Goal: Task Accomplishment & Management: Use online tool/utility

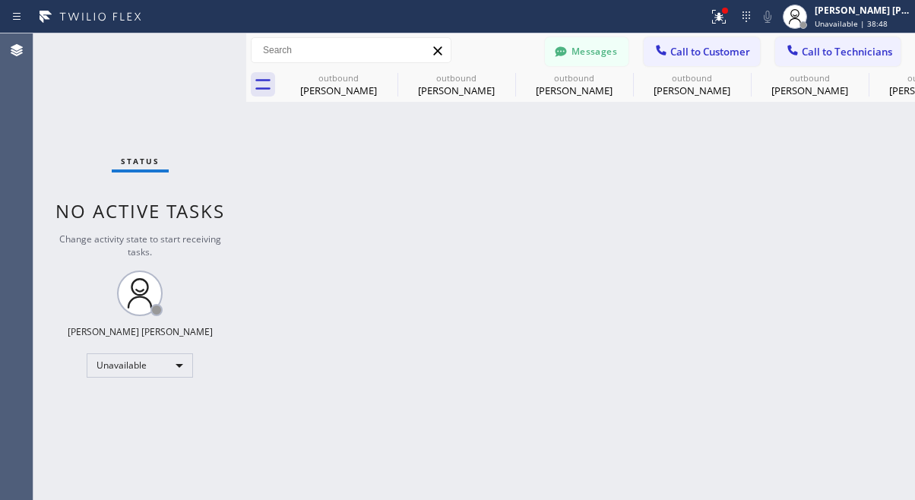
click at [144, 365] on div "Unavailable" at bounding box center [140, 365] width 106 height 24
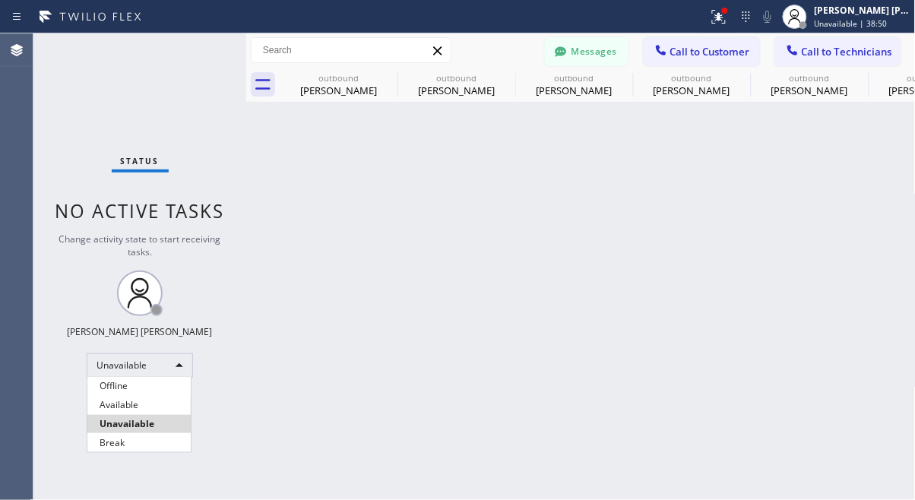
scroll to position [228, 0]
click at [147, 402] on li "Available" at bounding box center [138, 405] width 103 height 18
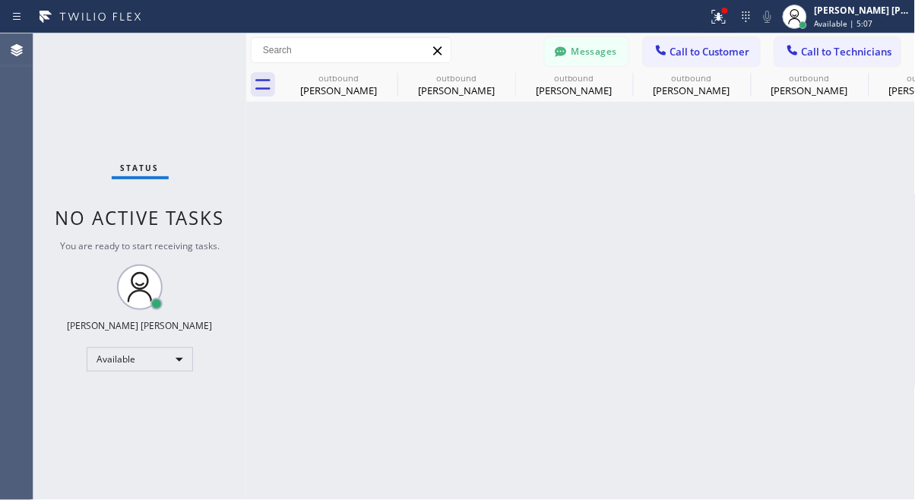
click at [747, 449] on div "Back to Dashboard Change Sender ID Customers Technicians [PHONE_NUMBER] SEARCH …" at bounding box center [580, 266] width 669 height 466
click at [184, 434] on div "Status No active tasks You are ready to start receiving tasks. [PERSON_NAME] [P…" at bounding box center [139, 266] width 213 height 466
click at [116, 364] on div "Available" at bounding box center [140, 359] width 106 height 24
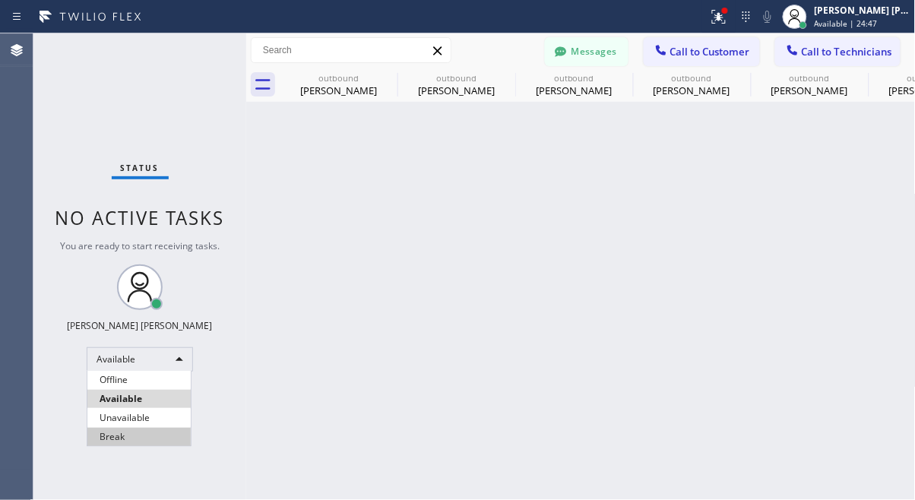
click at [122, 434] on li "Break" at bounding box center [138, 437] width 103 height 18
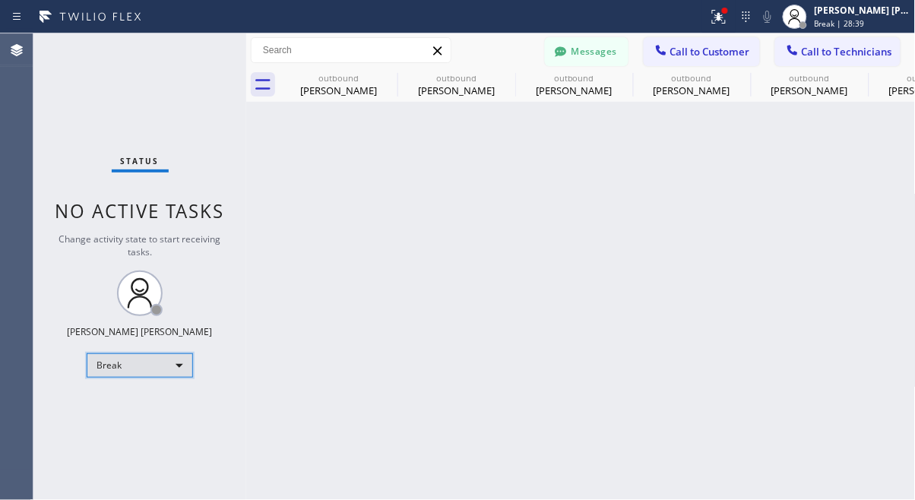
click at [150, 364] on div "Break" at bounding box center [140, 365] width 106 height 24
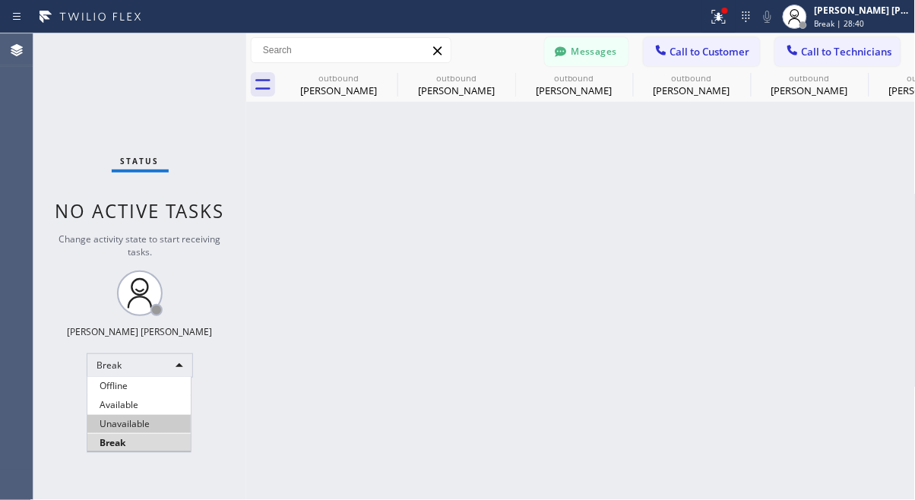
click at [129, 416] on li "Unavailable" at bounding box center [138, 424] width 103 height 18
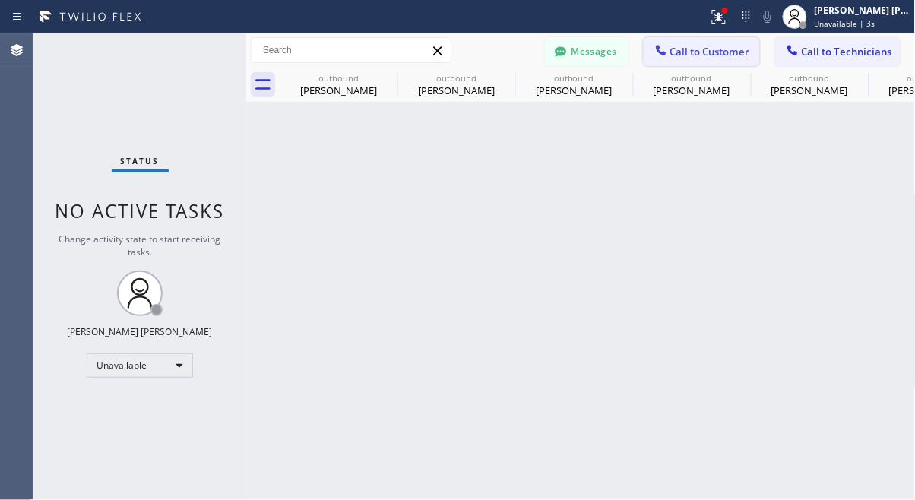
click at [722, 57] on span "Call to Customer" at bounding box center [710, 52] width 80 height 14
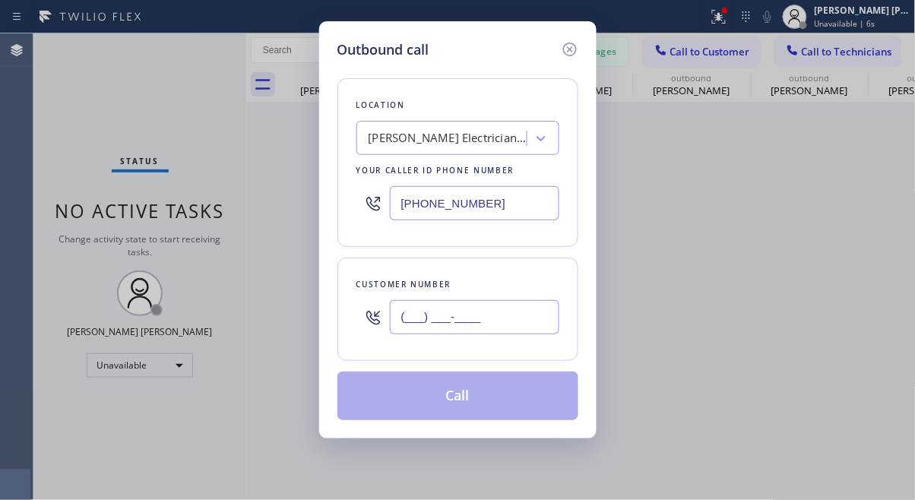
click at [432, 324] on input "(___) ___-____" at bounding box center [474, 317] width 169 height 34
paste input "923) 20"
click at [141, 356] on div "Outbound call Location [PERSON_NAME] Electricians Company Your caller id phone …" at bounding box center [457, 250] width 915 height 500
click at [522, 315] on input "(923) 20_-____" at bounding box center [474, 317] width 169 height 34
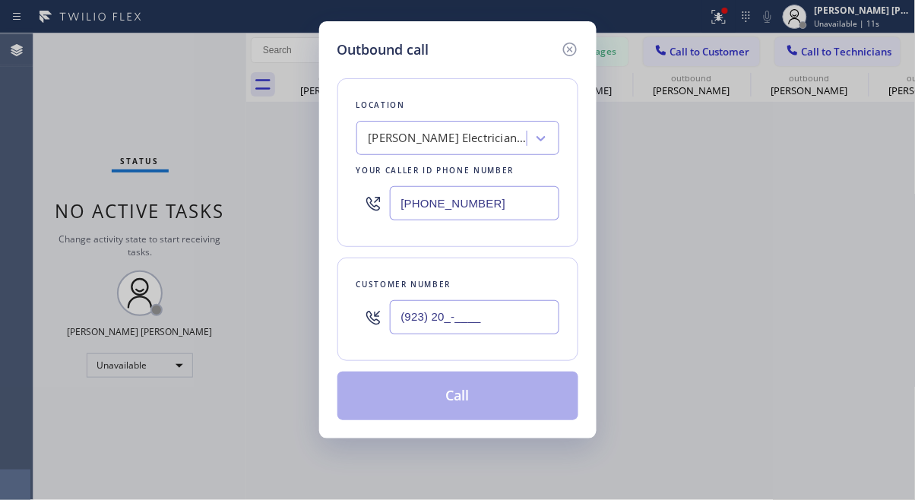
click at [522, 315] on input "(923) 20_-____" at bounding box center [474, 317] width 169 height 34
paste input "09) 755-6300"
type input "[PHONE_NUMBER]"
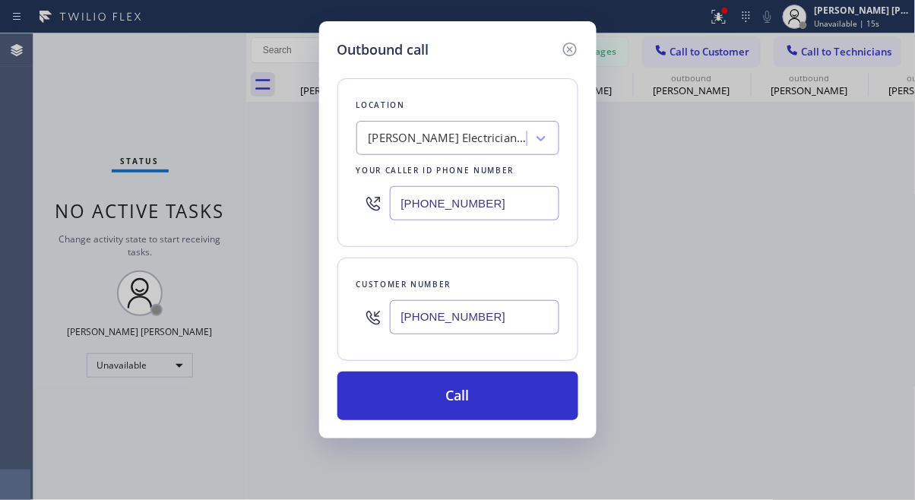
drag, startPoint x: 62, startPoint y: 90, endPoint x: 277, endPoint y: 62, distance: 217.7
click at [62, 90] on div "Outbound call Location [PERSON_NAME] Electricians Company Your caller id phone …" at bounding box center [457, 250] width 915 height 500
click at [463, 142] on div "[PERSON_NAME] Electricians Company" at bounding box center [448, 138] width 160 height 17
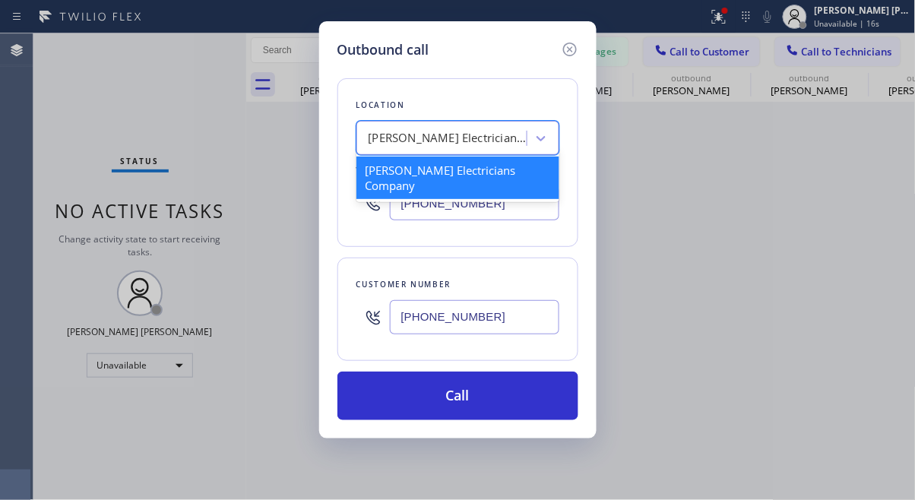
click at [463, 142] on div "[PERSON_NAME] Electricians Company" at bounding box center [448, 138] width 160 height 17
paste input "Electricians Service Team [GEOGRAPHIC_DATA]"
type input "Electricians Service Team [GEOGRAPHIC_DATA]"
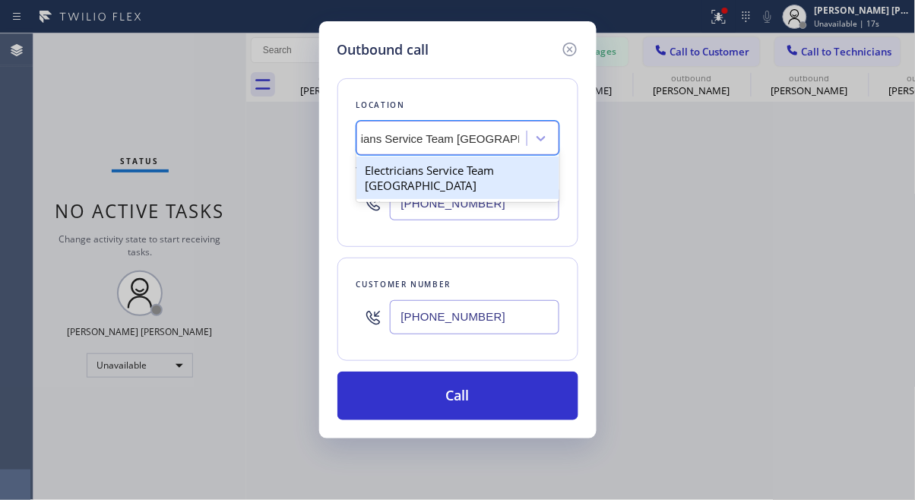
scroll to position [0, 45]
click at [454, 175] on div "Electricians Service Team [GEOGRAPHIC_DATA]" at bounding box center [457, 177] width 203 height 43
type input "[PHONE_NUMBER]"
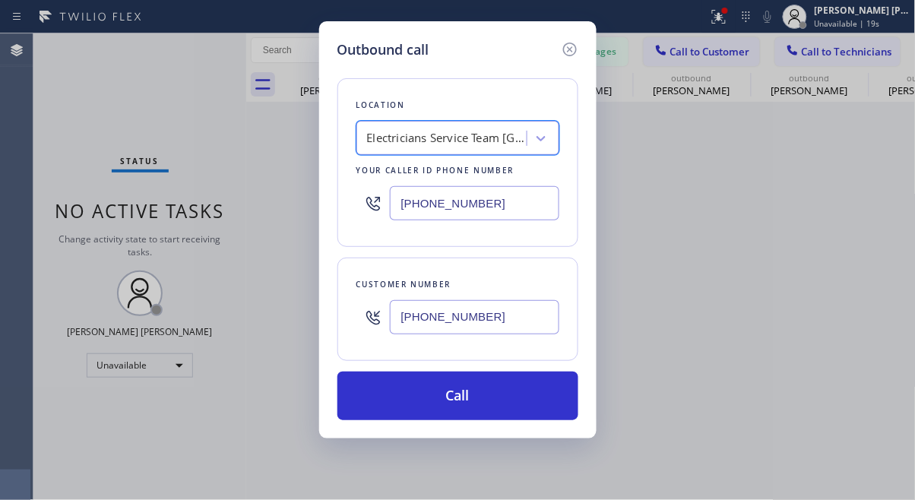
scroll to position [0, 2]
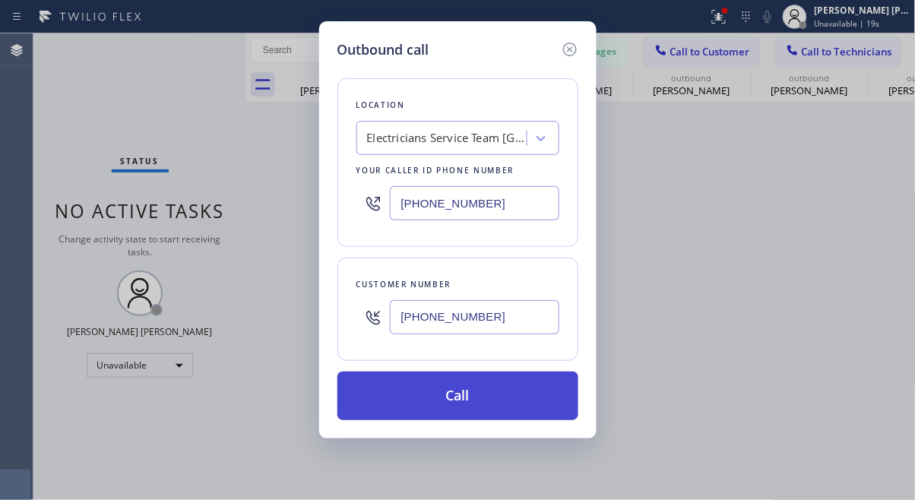
click at [453, 393] on button "Call" at bounding box center [457, 395] width 241 height 49
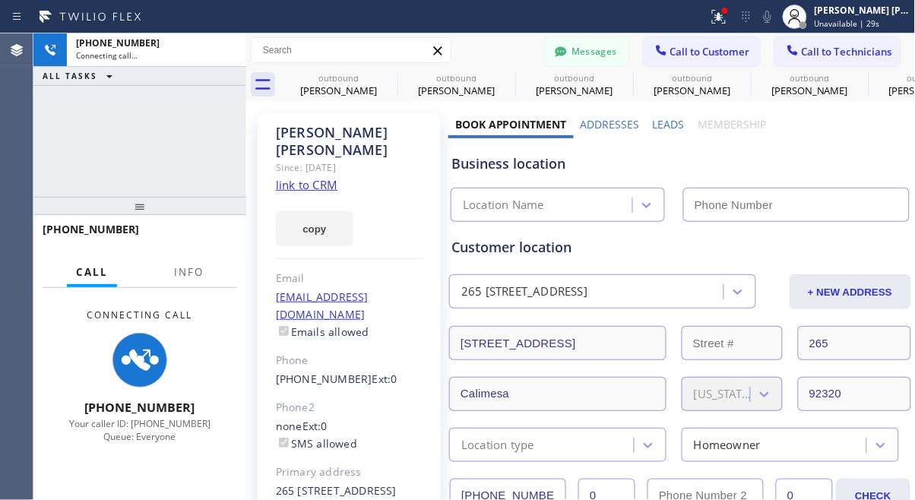
type input "[PHONE_NUMBER]"
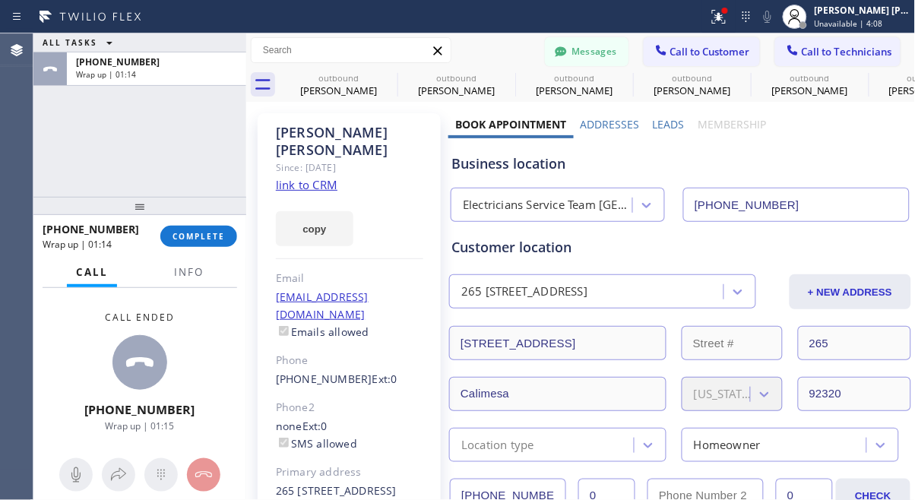
click at [122, 163] on div "ALL TASKS ALL TASKS ACTIVE TASKS TASKS IN WRAP UP [PHONE_NUMBER] Wrap up | 01:14" at bounding box center [139, 114] width 213 height 163
click at [200, 241] on span "COMPLETE" at bounding box center [198, 236] width 52 height 11
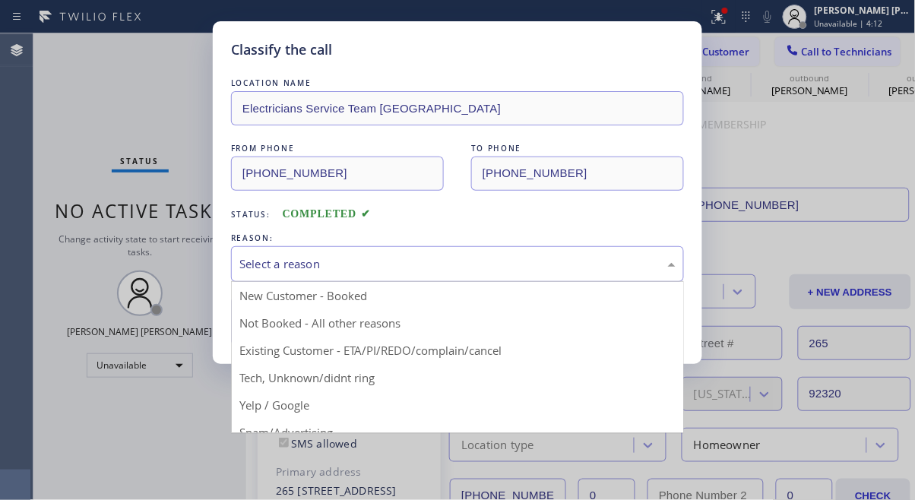
click at [334, 261] on div "Select a reason" at bounding box center [457, 263] width 436 height 17
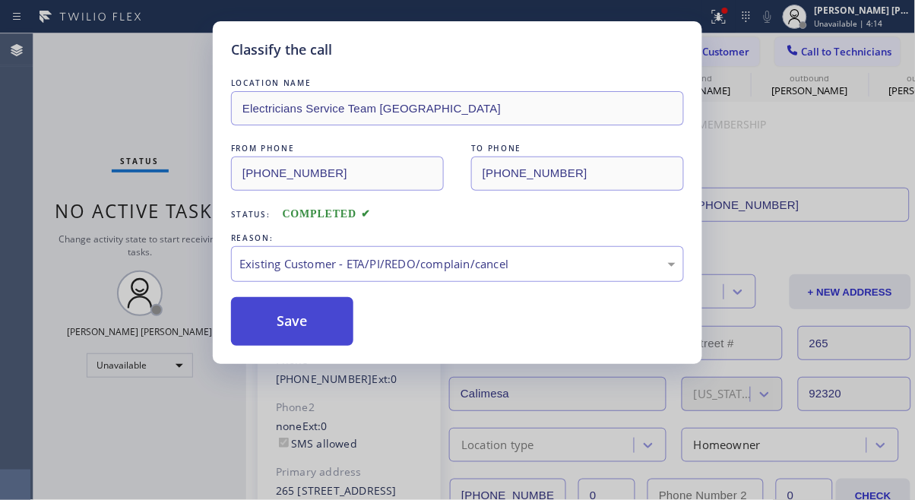
click at [290, 317] on button "Save" at bounding box center [292, 321] width 122 height 49
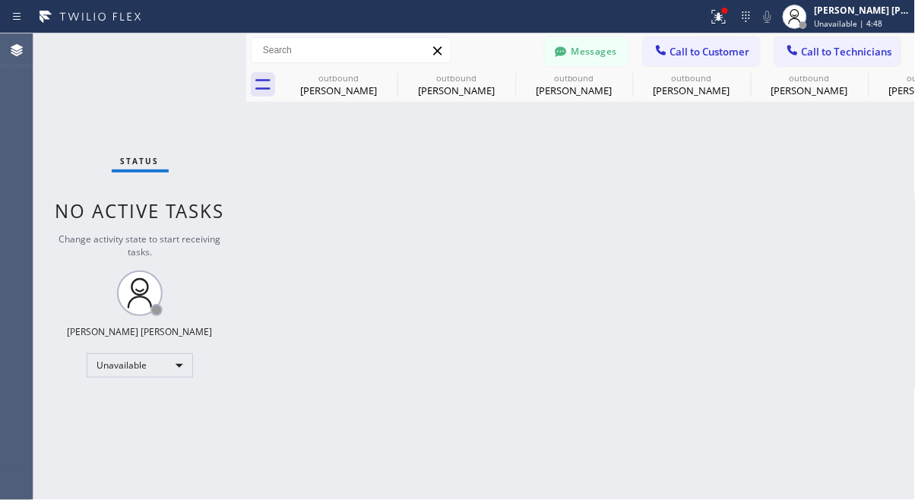
click at [63, 276] on div "Status No active tasks Change activity state to start receiving tasks. [PERSON_…" at bounding box center [139, 266] width 213 height 466
click at [563, 48] on icon at bounding box center [560, 51] width 11 height 10
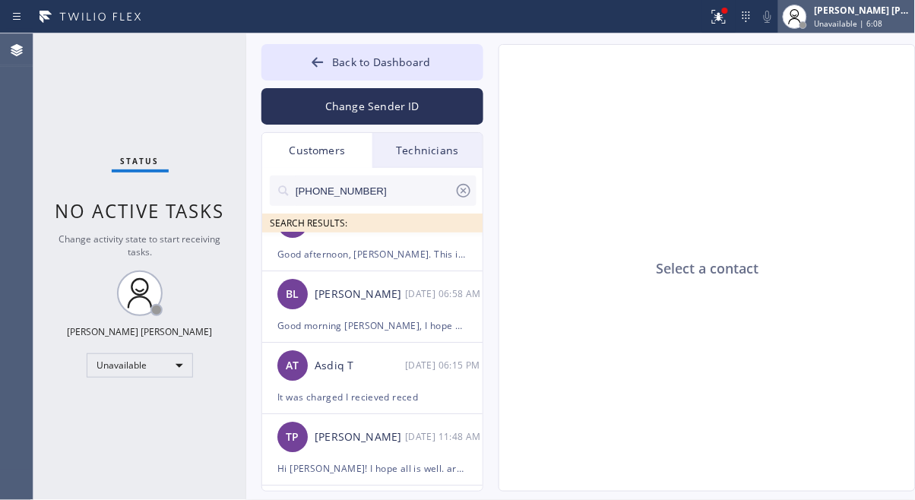
scroll to position [1025, 0]
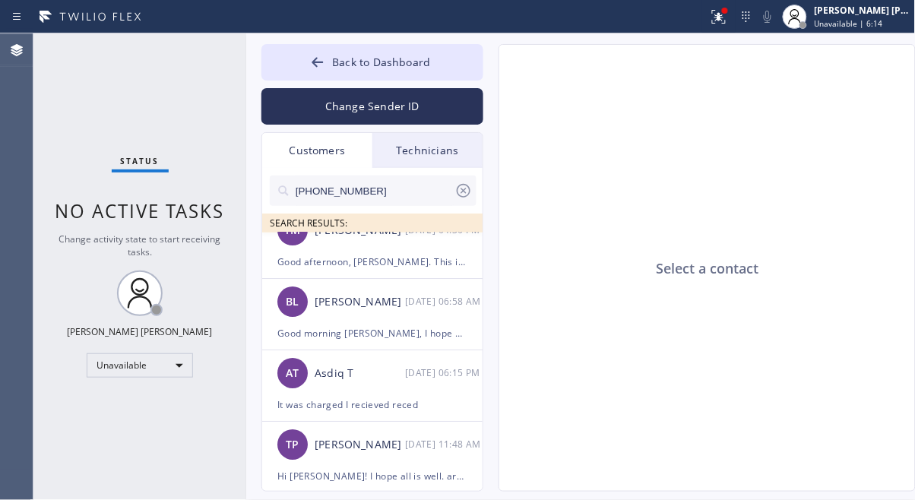
drag, startPoint x: 119, startPoint y: 134, endPoint x: 128, endPoint y: 133, distance: 9.1
click at [119, 134] on div "Status No active tasks Change activity state to start receiving tasks. [PERSON_…" at bounding box center [139, 266] width 213 height 466
click at [365, 58] on span "Back to Dashboard" at bounding box center [381, 62] width 98 height 14
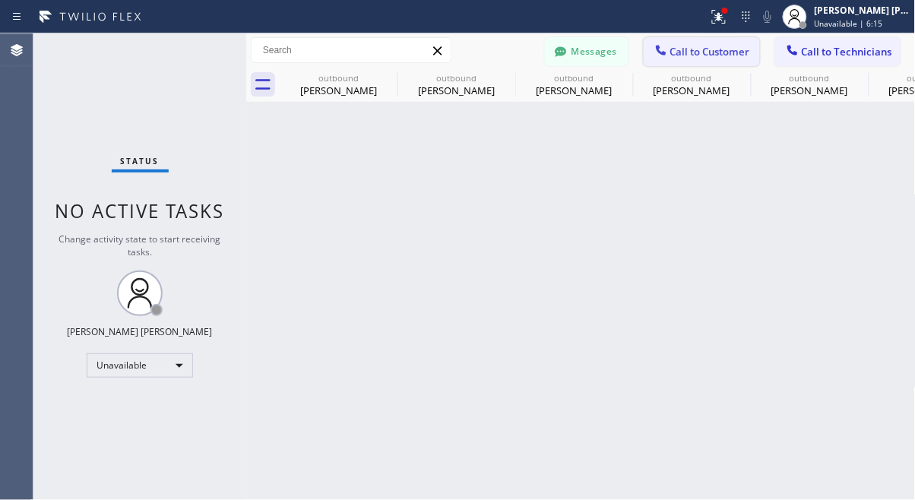
click at [697, 58] on button "Call to Customer" at bounding box center [701, 51] width 116 height 29
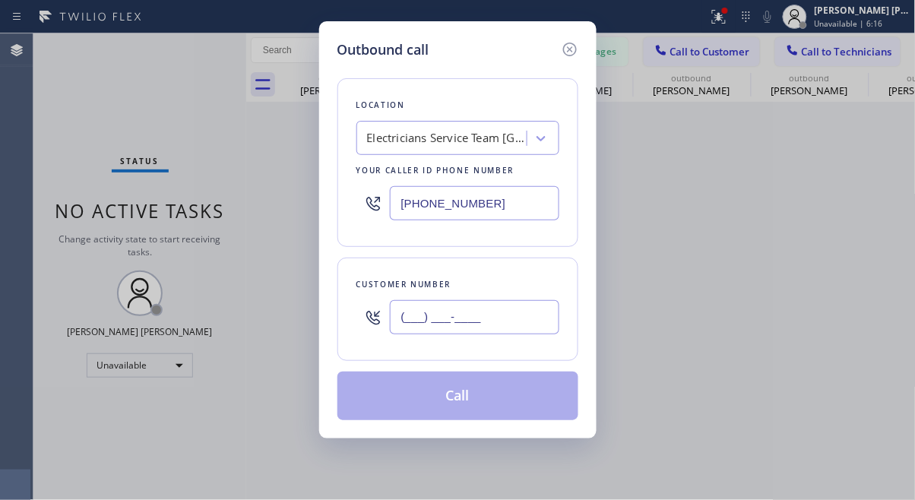
click at [447, 317] on input "(___) ___-____" at bounding box center [474, 317] width 169 height 34
paste input "541) 250-1248"
type input "[PHONE_NUMBER]"
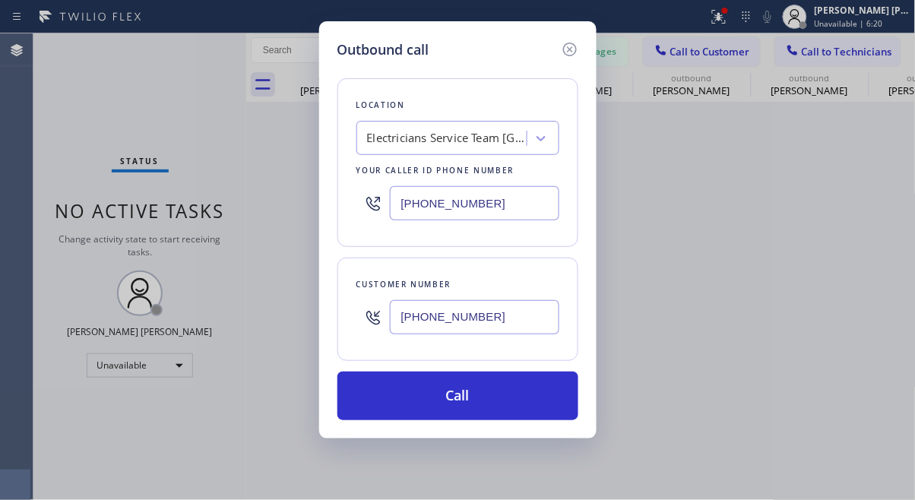
click at [106, 77] on div "Outbound call Location Electricians Service Team [GEOGRAPHIC_DATA] Your caller …" at bounding box center [457, 250] width 915 height 500
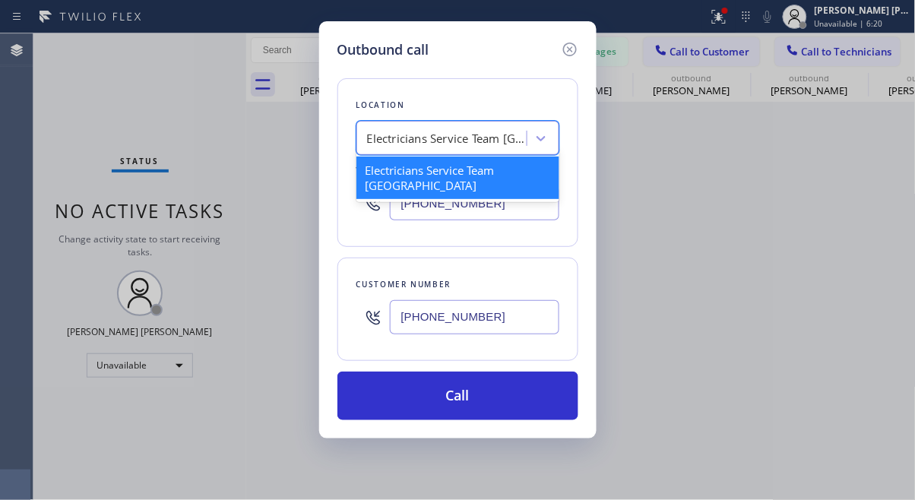
click at [436, 138] on div "Electricians Service Team [GEOGRAPHIC_DATA]" at bounding box center [447, 138] width 160 height 17
paste input "Blue Moon Electrical [GEOGRAPHIC_DATA]"
type input "Blue Moon Electrical [GEOGRAPHIC_DATA]"
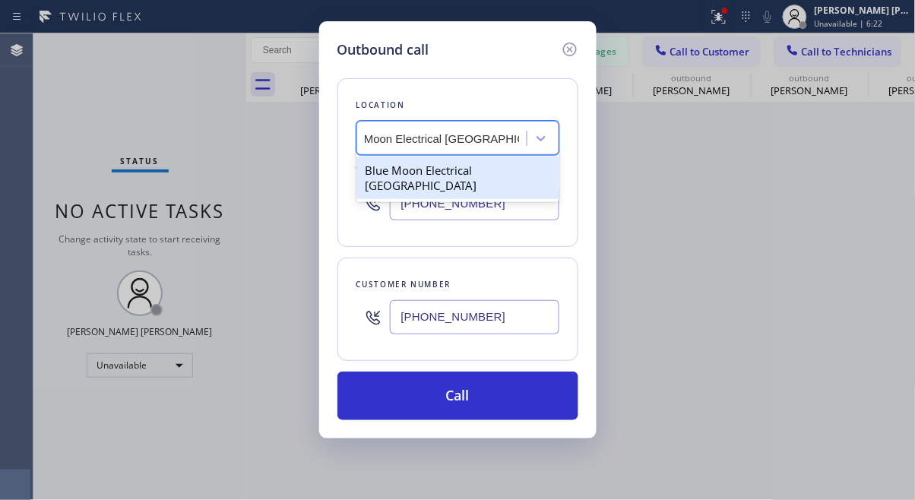
click at [432, 188] on div "Blue Moon Electrical [GEOGRAPHIC_DATA]" at bounding box center [457, 177] width 203 height 43
type input "[PHONE_NUMBER]"
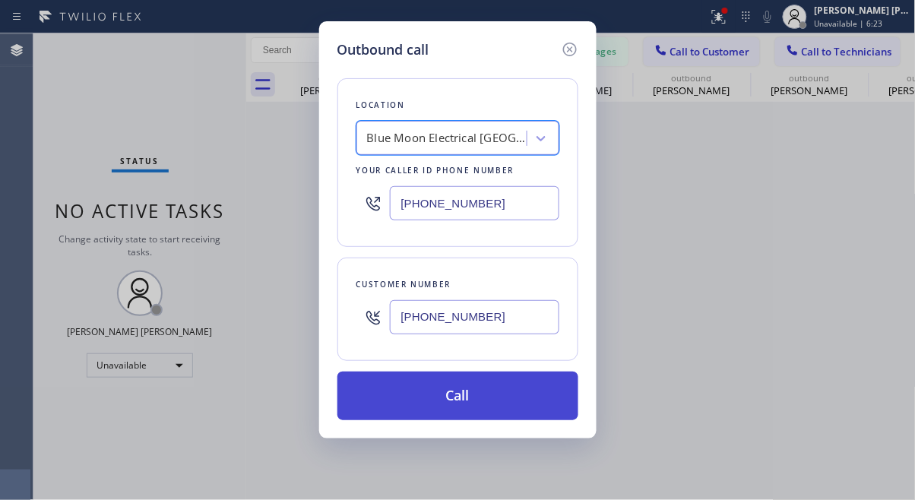
click at [454, 406] on button "Call" at bounding box center [457, 395] width 241 height 49
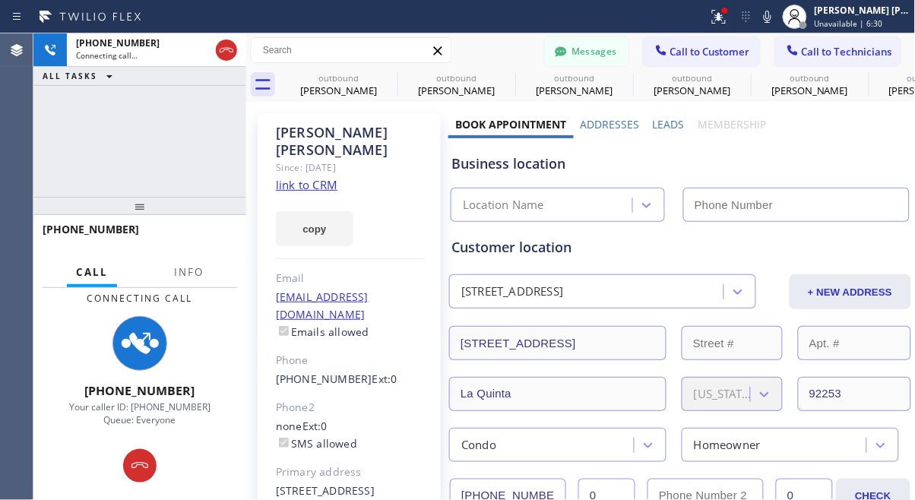
type input "[PHONE_NUMBER]"
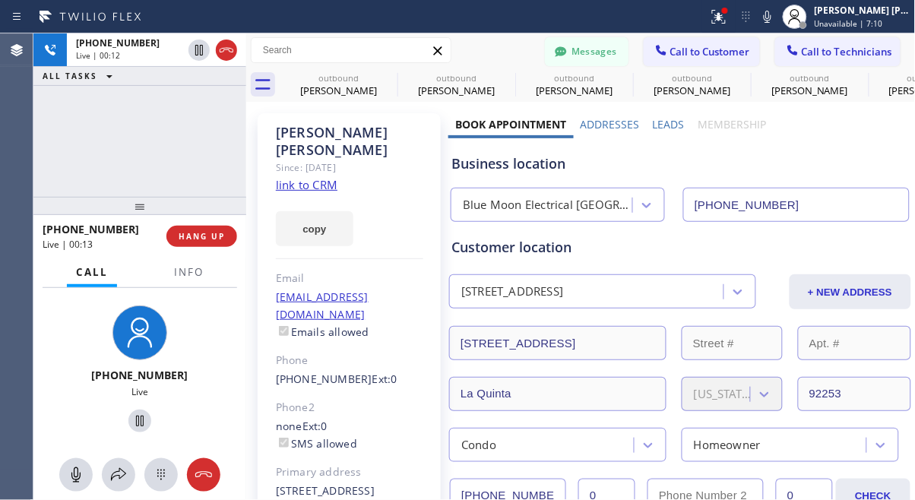
click at [78, 398] on div "[PHONE_NUMBER] Live" at bounding box center [140, 370] width 201 height 131
click at [117, 147] on div "[PHONE_NUMBER] Live | 00:19 ALL TASKS ALL TASKS ACTIVE TASKS TASKS IN WRAP UP" at bounding box center [139, 114] width 213 height 163
click at [71, 122] on div "[PHONE_NUMBER] Live | 00:35 ALL TASKS ALL TASKS ACTIVE TASKS TASKS IN WRAP UP" at bounding box center [139, 114] width 213 height 163
click at [220, 237] on span "HANG UP" at bounding box center [202, 236] width 46 height 11
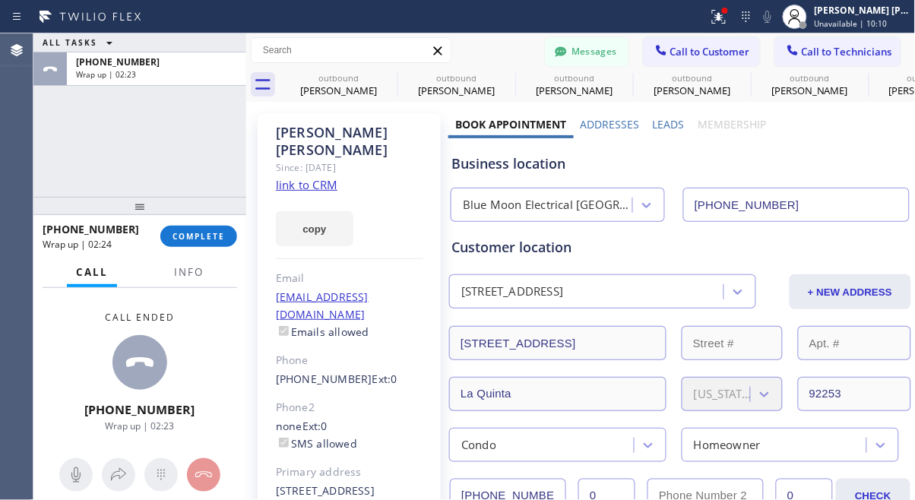
drag, startPoint x: 72, startPoint y: 318, endPoint x: 81, endPoint y: 303, distance: 17.7
click at [72, 318] on div "Call ended [PHONE_NUMBER] Wrap up | 02:23" at bounding box center [139, 371] width 213 height 167
click at [227, 236] on button "COMPLETE" at bounding box center [198, 236] width 77 height 21
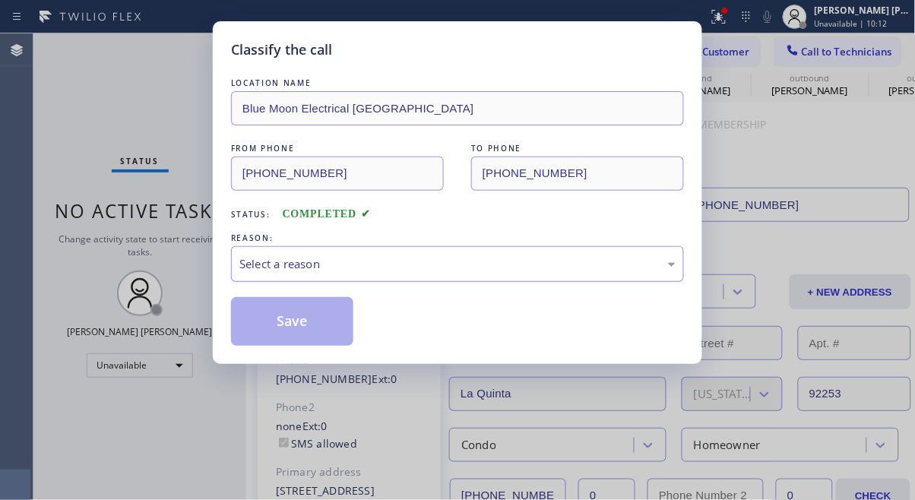
click at [326, 256] on div "Select a reason" at bounding box center [457, 263] width 436 height 17
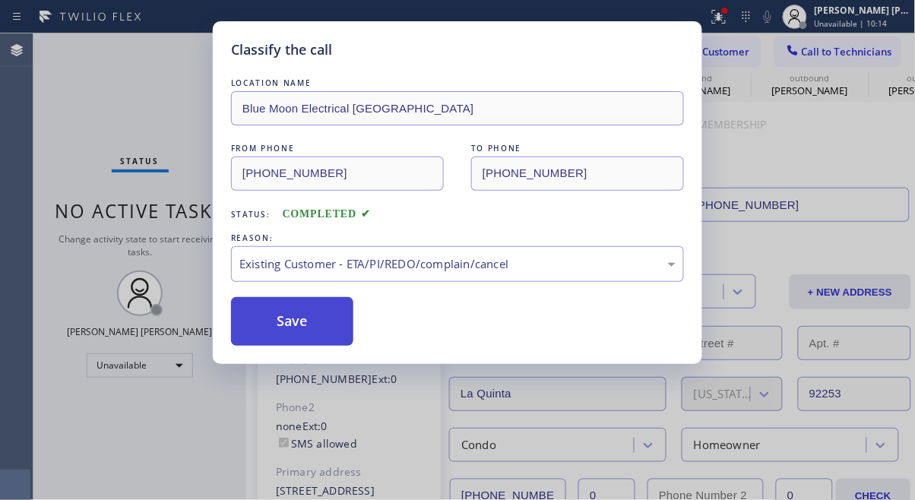
click at [275, 317] on button "Save" at bounding box center [292, 321] width 122 height 49
type input "[PHONE_NUMBER]"
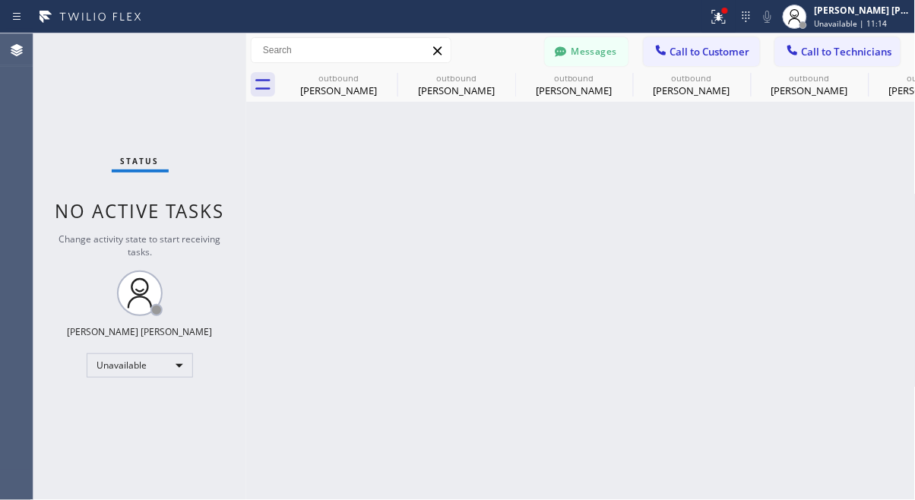
drag, startPoint x: 416, startPoint y: 420, endPoint x: 117, endPoint y: 229, distance: 354.9
click at [416, 420] on div "Back to Dashboard Change Sender ID Customers Technicians [PHONE_NUMBER] SEARCH …" at bounding box center [580, 266] width 669 height 466
click at [368, 316] on div "Back to Dashboard Change Sender ID Customers Technicians [PHONE_NUMBER] SEARCH …" at bounding box center [580, 266] width 669 height 466
